Goal: Task Accomplishment & Management: Manage account settings

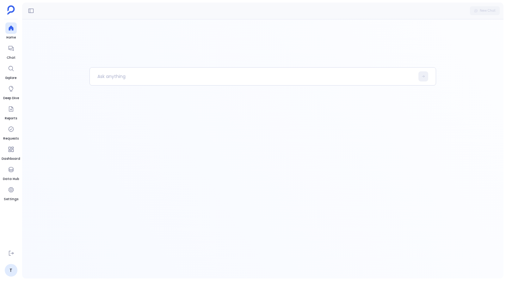
click at [86, 146] on div at bounding box center [262, 149] width 481 height 260
click at [7, 170] on div at bounding box center [10, 169] width 11 height 11
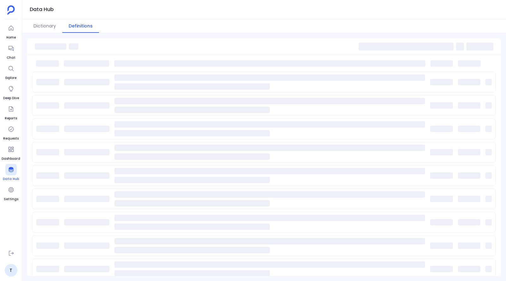
click at [12, 171] on icon at bounding box center [11, 170] width 6 height 6
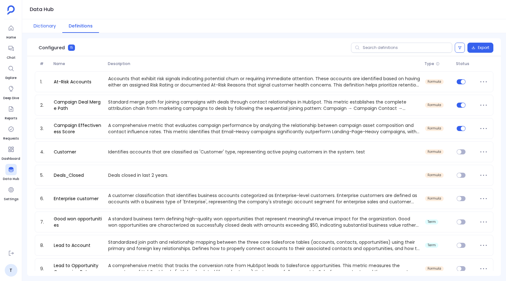
click at [47, 27] on button "Dictionary" at bounding box center [44, 26] width 35 height 14
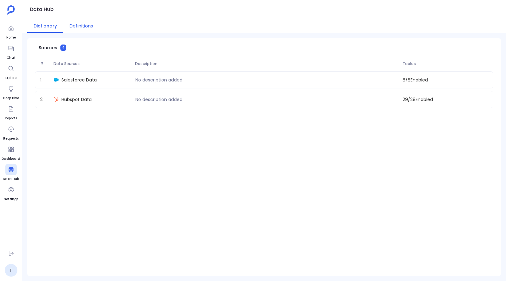
click at [73, 27] on button "Definitions" at bounding box center [81, 26] width 36 height 14
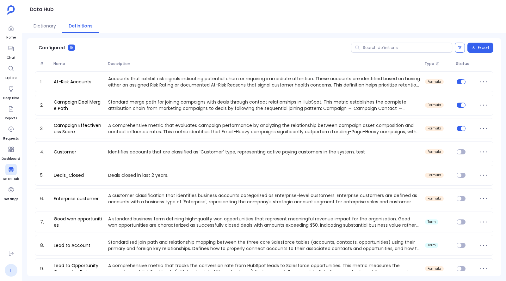
click at [13, 269] on link "T" at bounding box center [11, 270] width 13 height 13
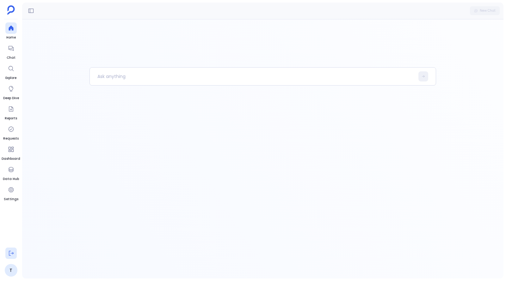
click at [11, 252] on icon at bounding box center [11, 253] width 6 height 6
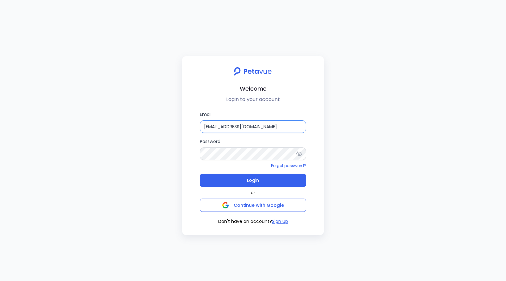
click at [237, 125] on input "[EMAIL_ADDRESS][DOMAIN_NAME]" at bounding box center [253, 126] width 106 height 13
type input "[EMAIL_ADDRESS][DOMAIN_NAME]"
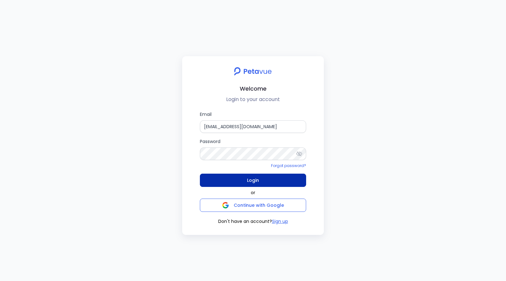
click at [249, 182] on span "Login" at bounding box center [253, 180] width 12 height 9
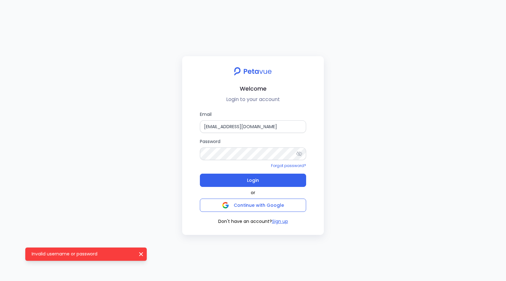
click at [299, 154] on icon at bounding box center [299, 154] width 6 height 6
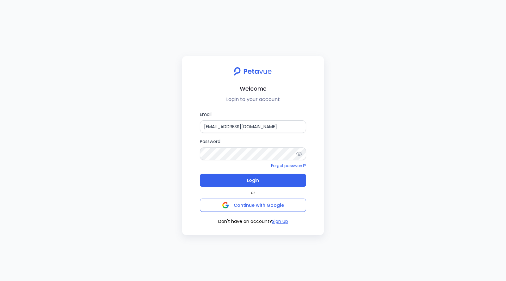
click at [247, 163] on div "Forgot password?" at bounding box center [253, 166] width 106 height 6
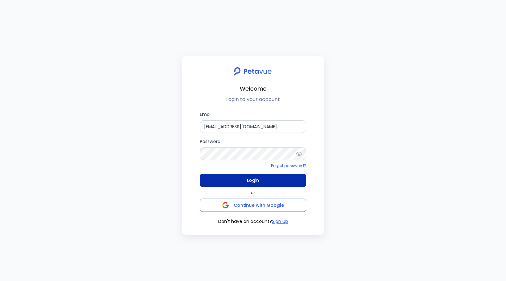
click at [252, 178] on span "Login" at bounding box center [253, 180] width 12 height 9
